Goal: Task Accomplishment & Management: Use online tool/utility

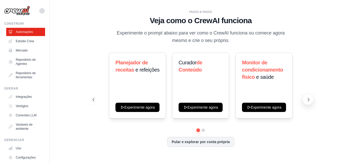
click at [309, 101] on icon at bounding box center [308, 99] width 5 height 5
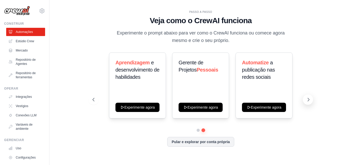
click at [309, 101] on icon at bounding box center [308, 99] width 5 height 5
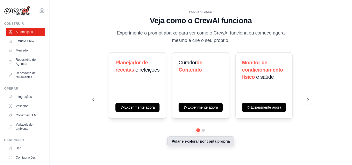
click at [189, 143] on font "Pular e explorar por conta própria" at bounding box center [200, 141] width 58 height 4
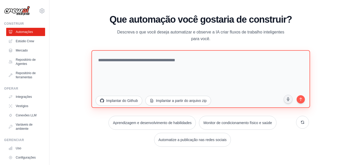
click at [154, 59] on textarea at bounding box center [200, 79] width 218 height 58
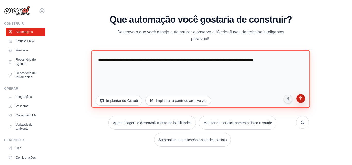
type textarea "**********"
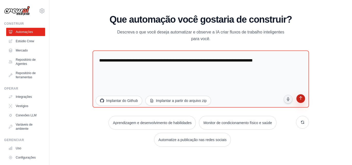
click at [300, 101] on icon "submit" at bounding box center [300, 98] width 5 height 5
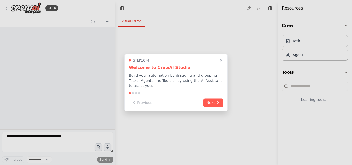
select select "****"
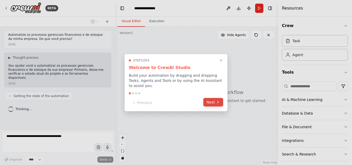
click at [211, 102] on button "Next" at bounding box center [213, 102] width 20 height 8
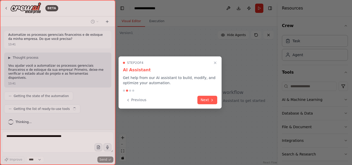
click at [211, 102] on button "Next" at bounding box center [207, 100] width 20 height 8
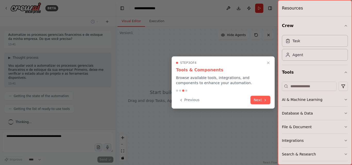
click at [250, 103] on div "Previous Next" at bounding box center [223, 100] width 94 height 8
click at [251, 103] on div "Previous Next" at bounding box center [223, 100] width 94 height 8
click at [256, 101] on button "Next" at bounding box center [260, 99] width 20 height 8
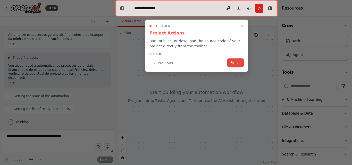
scroll to position [10, 0]
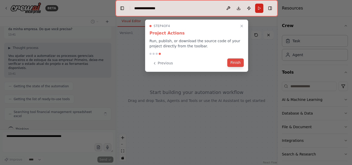
click at [240, 62] on button "Finish" at bounding box center [235, 62] width 16 height 8
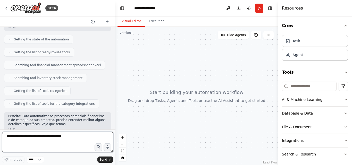
scroll to position [61, 0]
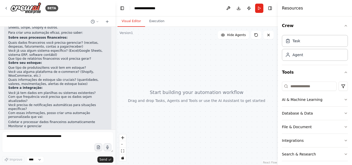
click at [54, 44] on li "Quais dados financeiros você precisa gerenciar? (receitas, despesas, faturament…" at bounding box center [57, 45] width 99 height 8
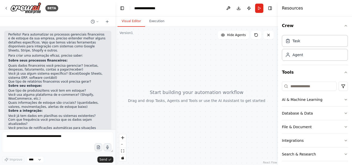
scroll to position [144, 0]
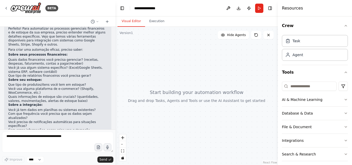
drag, startPoint x: 77, startPoint y: 99, endPoint x: 47, endPoint y: 101, distance: 30.2
click at [47, 103] on p "Sobre a integração:" at bounding box center [57, 105] width 99 height 4
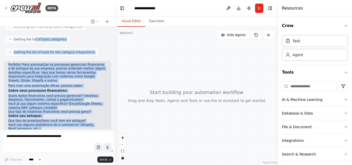
scroll to position [107, 0]
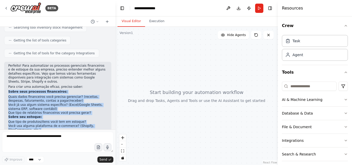
drag, startPoint x: 102, startPoint y: 97, endPoint x: 7, endPoint y: 90, distance: 95.5
click at [7, 90] on div "Perfeito! Para automatizar os processos gerenciais financeiros e de estoque da …" at bounding box center [57, 135] width 107 height 147
copy div "Sobre seus processos financeiros: Quais dados financeiros você precisa gerencia…"
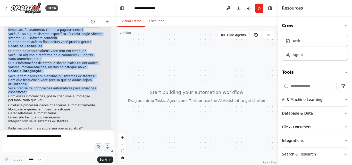
scroll to position [178, 0]
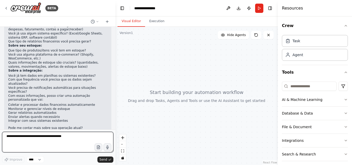
click at [30, 136] on textarea at bounding box center [57, 142] width 111 height 21
paste textarea "**********"
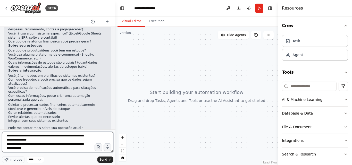
scroll to position [104, 0]
type textarea "**********"
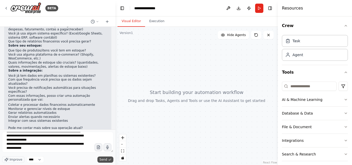
click at [103, 158] on span "Send" at bounding box center [103, 160] width 8 height 4
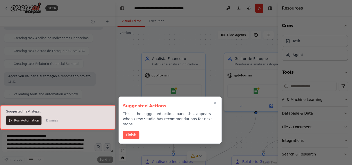
scroll to position [544, 0]
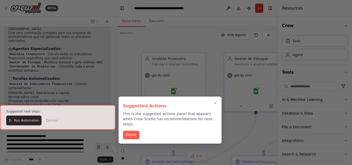
click at [27, 122] on div at bounding box center [57, 117] width 115 height 25
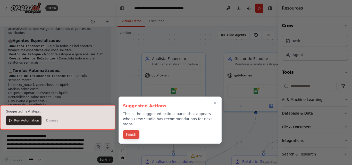
click at [135, 131] on button "Finish" at bounding box center [131, 134] width 16 height 8
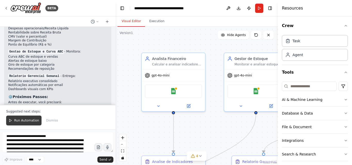
scroll to position [720, 0]
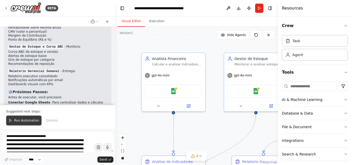
click at [30, 121] on span "Run Automation" at bounding box center [26, 120] width 25 height 4
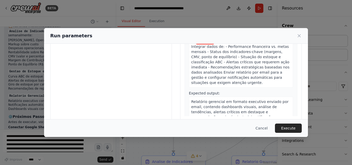
scroll to position [59, 0]
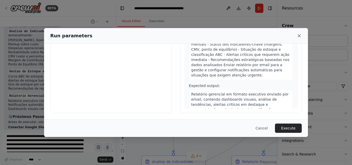
click at [296, 38] on icon at bounding box center [298, 35] width 5 height 5
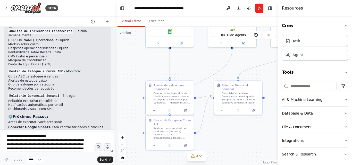
drag, startPoint x: 203, startPoint y: 123, endPoint x: 197, endPoint y: 62, distance: 61.6
click at [197, 62] on div ".deletable-edge-delete-btn { width: 20px; height: 20px; border: 0px solid #ffff…" at bounding box center [196, 96] width 162 height 138
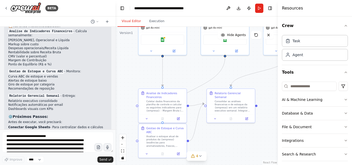
drag, startPoint x: 212, startPoint y: 139, endPoint x: 205, endPoint y: 147, distance: 10.8
click at [205, 147] on div ".deletable-edge-delete-btn { width: 20px; height: 20px; border: 0px solid #ffff…" at bounding box center [196, 96] width 162 height 138
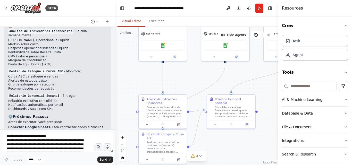
drag, startPoint x: 250, startPoint y: 67, endPoint x: 250, endPoint y: 73, distance: 5.9
click at [250, 73] on div ".deletable-edge-delete-btn { width: 20px; height: 20px; border: 0px solid #ffff…" at bounding box center [196, 96] width 162 height 138
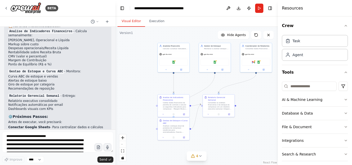
drag, startPoint x: 248, startPoint y: 143, endPoint x: 239, endPoint y: 140, distance: 9.2
click at [239, 140] on div ".deletable-edge-delete-btn { width: 20px; height: 20px; border: 0px solid #ffff…" at bounding box center [196, 96] width 162 height 138
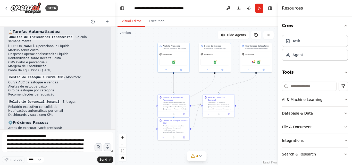
scroll to position [695, 0]
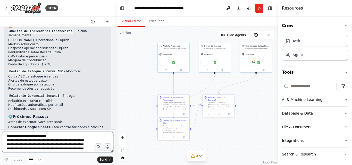
click at [62, 137] on textarea at bounding box center [57, 142] width 111 height 21
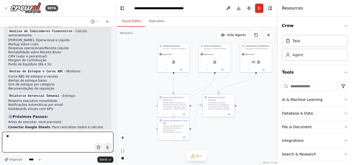
type textarea "***"
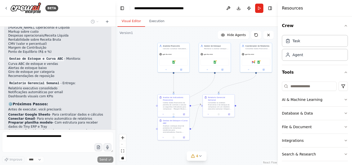
scroll to position [726, 0]
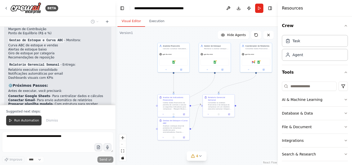
click at [28, 122] on span "Run Automation" at bounding box center [26, 120] width 25 height 4
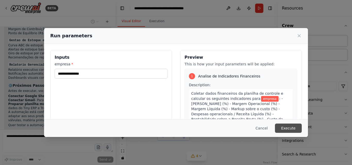
click at [295, 131] on button "Execute" at bounding box center [288, 128] width 27 height 9
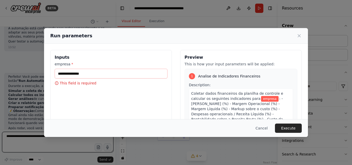
scroll to position [815, 0]
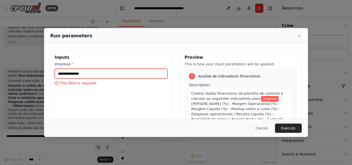
click at [66, 75] on input "empresa *" at bounding box center [111, 74] width 113 height 10
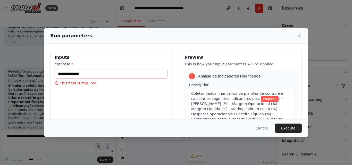
click at [76, 96] on div "Inputs empresa * This field is required" at bounding box center [111, 111] width 122 height 122
click at [299, 36] on icon at bounding box center [299, 36] width 3 height 3
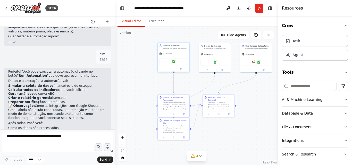
click at [178, 61] on div "Google Sheets" at bounding box center [173, 61] width 29 height 7
click at [173, 64] on div "Google Sheets" at bounding box center [173, 61] width 29 height 7
click at [167, 107] on div "Coletar dados financeiros da planilha de controle e calcular os seguintes indic…" at bounding box center [175, 105] width 25 height 8
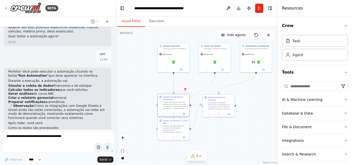
click at [167, 107] on div "Coletar dados financeiros da planilha de controle e calcular os seguintes indic…" at bounding box center [175, 105] width 25 height 8
click at [216, 65] on div "Google Sheets" at bounding box center [214, 61] width 29 height 7
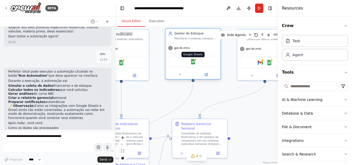
click at [191, 61] on img at bounding box center [192, 61] width 5 height 5
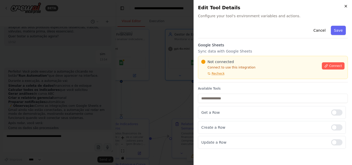
click at [347, 6] on icon "button" at bounding box center [345, 6] width 4 height 4
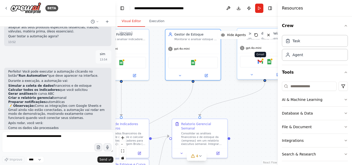
click at [261, 62] on img at bounding box center [259, 61] width 5 height 5
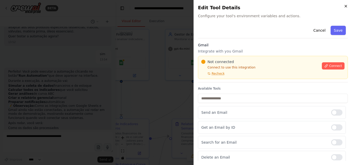
click at [347, 7] on icon "button" at bounding box center [345, 6] width 4 height 4
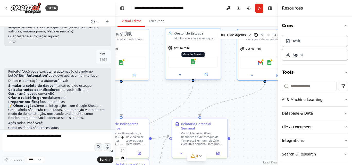
click at [193, 61] on img at bounding box center [192, 61] width 5 height 5
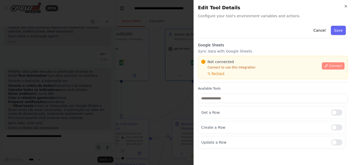
click at [328, 65] on icon at bounding box center [326, 65] width 3 height 3
click at [267, 30] on div "Cancel Save" at bounding box center [273, 31] width 150 height 15
click at [266, 30] on div "Cancel Save" at bounding box center [273, 31] width 150 height 15
click at [39, 22] on div at bounding box center [176, 82] width 352 height 165
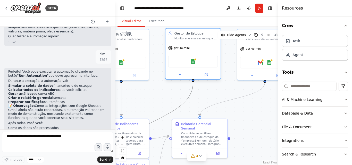
drag, startPoint x: 181, startPoint y: 105, endPoint x: 216, endPoint y: 58, distance: 57.8
click at [212, 58] on div ".deletable-edge-delete-btn { width: 20px; height: 20px; border: 0px solid #ffff…" at bounding box center [141, 66] width 141 height 120
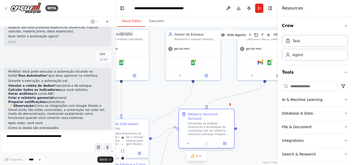
drag, startPoint x: 218, startPoint y: 122, endPoint x: 225, endPoint y: 115, distance: 9.8
click at [225, 115] on div "Relatorio Gerencial Semanal" at bounding box center [210, 116] width 44 height 9
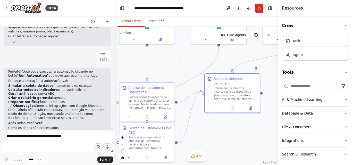
drag, startPoint x: 253, startPoint y: 113, endPoint x: 279, endPoint y: 77, distance: 44.5
click at [279, 77] on div "BETA Automatize os processos gerenciais financeiros e de estoque da minha empre…" at bounding box center [176, 82] width 352 height 165
click at [239, 88] on div "Consolidar as análises financeiras e de estoque da {empresa} em um relatório ex…" at bounding box center [235, 92] width 44 height 14
click at [250, 106] on icon at bounding box center [251, 107] width 2 height 2
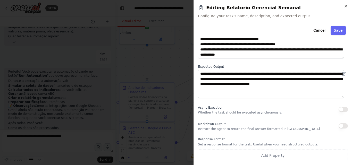
scroll to position [41, 0]
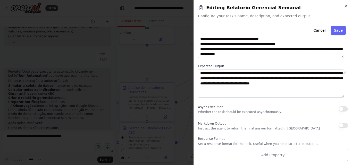
click at [348, 5] on div "**********" at bounding box center [272, 82] width 158 height 165
click at [346, 6] on icon "button" at bounding box center [345, 6] width 4 height 4
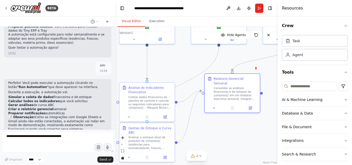
scroll to position [798, 0]
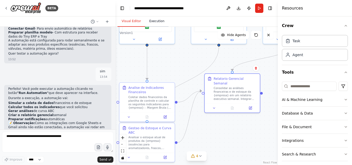
click at [154, 22] on button "Execution" at bounding box center [156, 21] width 23 height 11
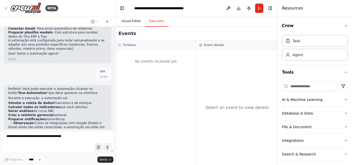
click at [125, 19] on button "Visual Editor" at bounding box center [131, 21] width 28 height 11
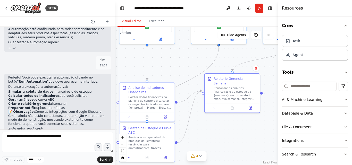
scroll to position [815, 0]
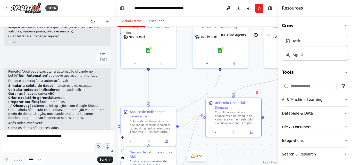
drag, startPoint x: 220, startPoint y: 130, endPoint x: 222, endPoint y: 157, distance: 26.6
click at [222, 157] on div ".deletable-edge-delete-btn { width: 20px; height: 20px; border: 0px solid #ffff…" at bounding box center [196, 96] width 162 height 138
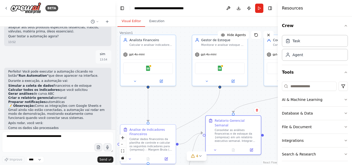
drag, startPoint x: 182, startPoint y: 91, endPoint x: 181, endPoint y: 106, distance: 15.5
click at [181, 106] on div ".deletable-edge-delete-btn { width: 20px; height: 20px; border: 0px solid #ffff…" at bounding box center [196, 96] width 162 height 138
click at [148, 67] on img at bounding box center [147, 67] width 5 height 5
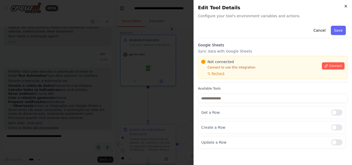
click at [347, 6] on icon "button" at bounding box center [345, 6] width 4 height 4
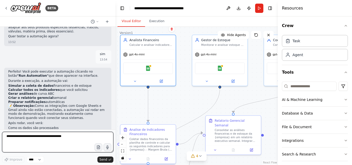
click at [42, 138] on textarea at bounding box center [57, 142] width 111 height 21
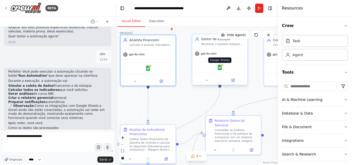
click at [220, 68] on img at bounding box center [219, 67] width 5 height 5
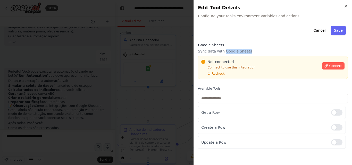
drag, startPoint x: 222, startPoint y: 51, endPoint x: 247, endPoint y: 50, distance: 25.0
click at [247, 50] on p "Sync data with Google Sheets" at bounding box center [273, 51] width 150 height 5
copy p "Google Sheets"
click at [344, 6] on icon "button" at bounding box center [345, 6] width 4 height 4
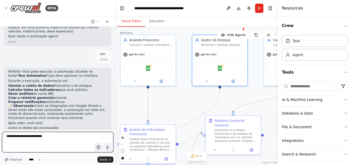
click at [68, 137] on textarea "**********" at bounding box center [57, 142] width 111 height 21
paste textarea "**********"
type textarea "**********"
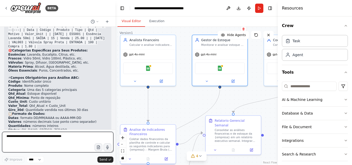
scroll to position [1105, 0]
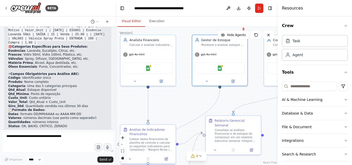
drag, startPoint x: 26, startPoint y: 113, endPoint x: 79, endPoint y: 113, distance: 53.6
click at [79, 150] on p "Quer que eu crie um template específico da planilha para você, ou tem alguma dú…" at bounding box center [57, 154] width 99 height 8
copy p "crie um template específico da planilha"
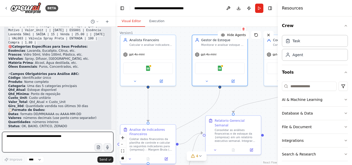
click at [49, 138] on textarea at bounding box center [57, 142] width 111 height 21
paste textarea "**********"
type textarea "**********"
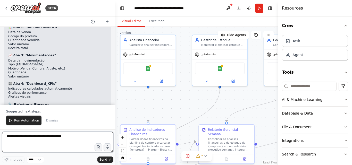
scroll to position [1554, 0]
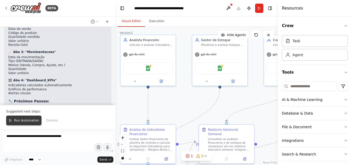
click at [26, 121] on span "Run Automation" at bounding box center [26, 120] width 25 height 4
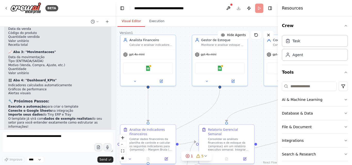
scroll to position [1529, 0]
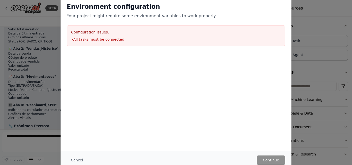
click at [170, 21] on div "Environment configuration Your project might require some environment variables…" at bounding box center [176, 24] width 231 height 56
click at [165, 34] on h3 "Configuration issues:" at bounding box center [176, 32] width 210 height 5
click at [250, 135] on div "Environment configuration Your project might require some environment variables…" at bounding box center [176, 73] width 231 height 155
click at [300, 115] on div "Environment configuration Your project might require some environment variables…" at bounding box center [176, 82] width 352 height 165
click at [302, 71] on div "Environment configuration Your project might require some environment variables…" at bounding box center [176, 82] width 352 height 165
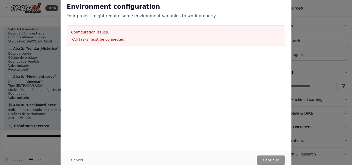
click at [94, 57] on div at bounding box center [176, 56] width 231 height 6
click at [48, 73] on div "Environment configuration Your project might require some environment variables…" at bounding box center [176, 82] width 352 height 165
click at [76, 162] on button "Cancel" at bounding box center [77, 160] width 20 height 9
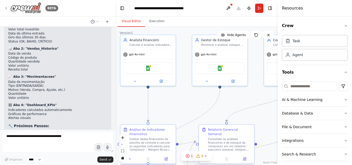
click at [19, 9] on img at bounding box center [25, 8] width 31 height 12
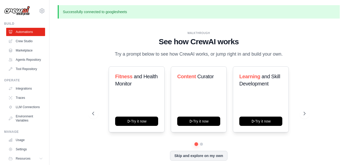
click at [20, 10] on img at bounding box center [17, 11] width 26 height 10
